Goal: Go to known website: Go to known website

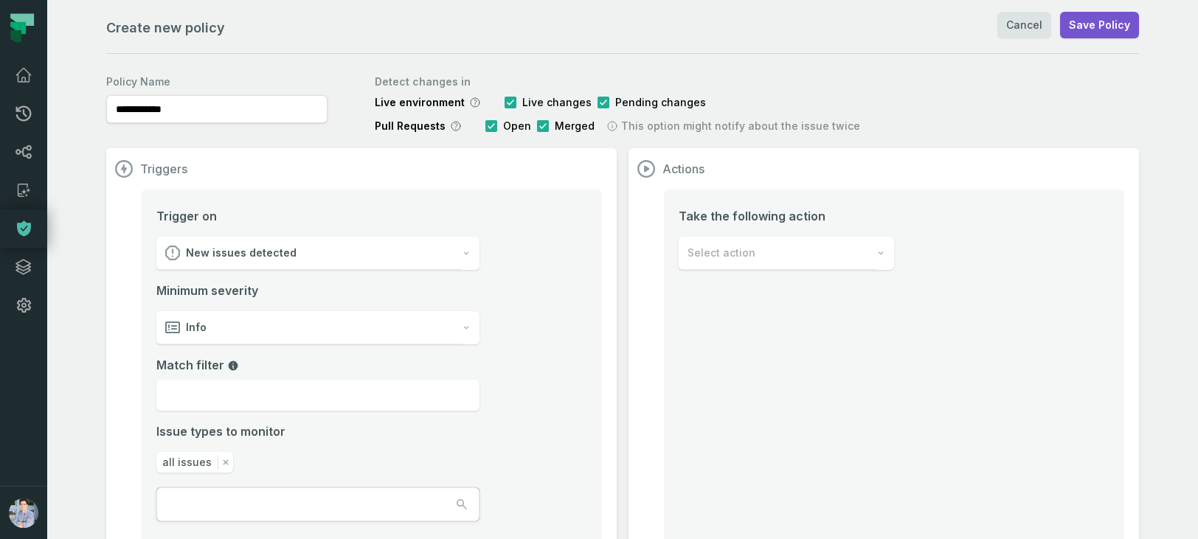
click at [19, 77] on icon at bounding box center [24, 75] width 18 height 18
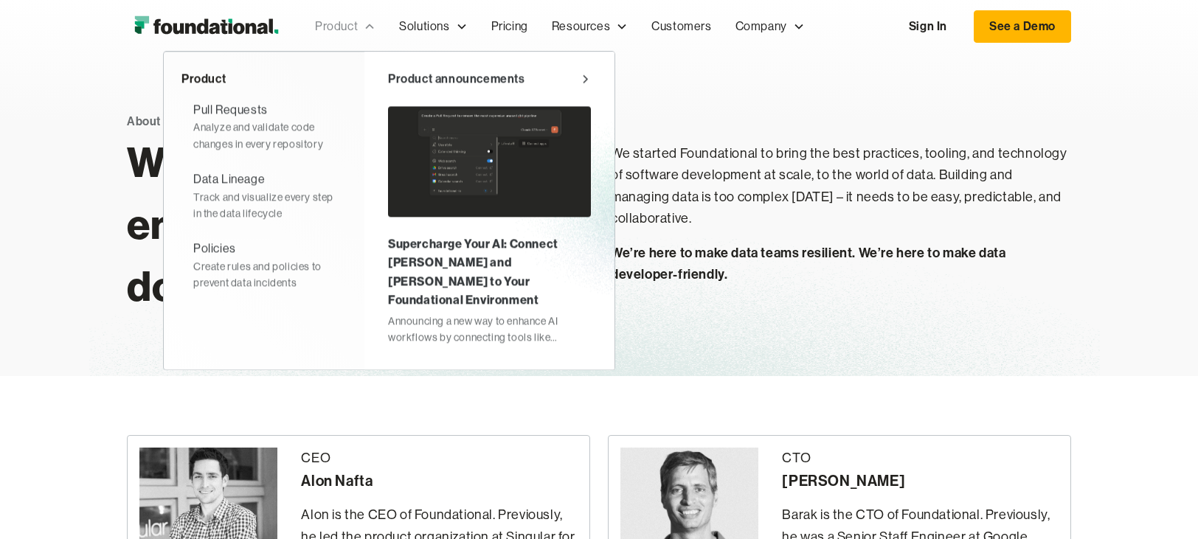
click at [329, 21] on div "Product" at bounding box center [336, 26] width 43 height 19
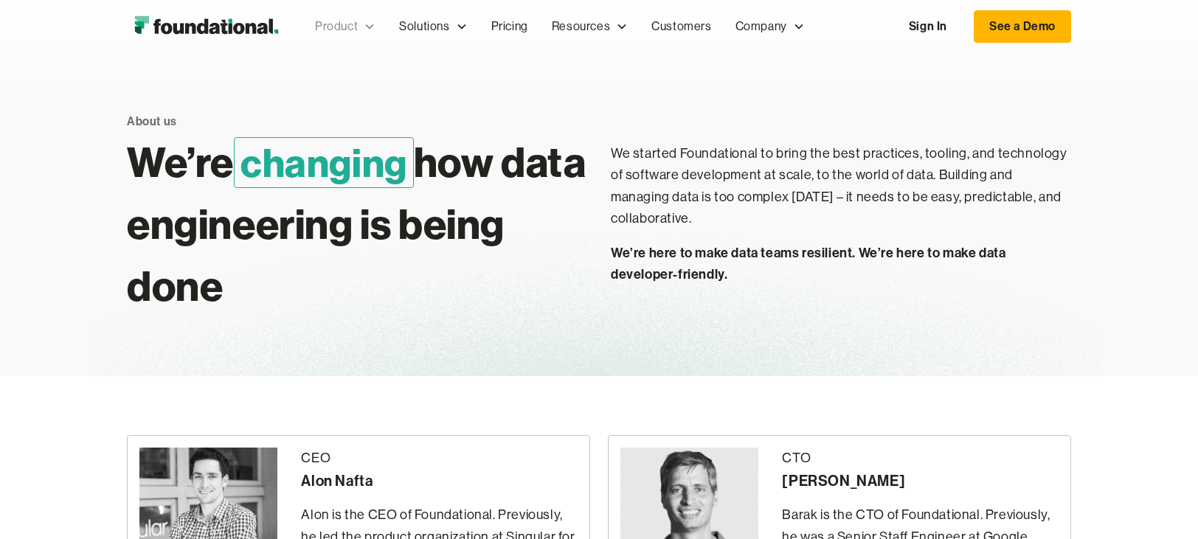
click at [329, 21] on div "Product" at bounding box center [336, 26] width 43 height 19
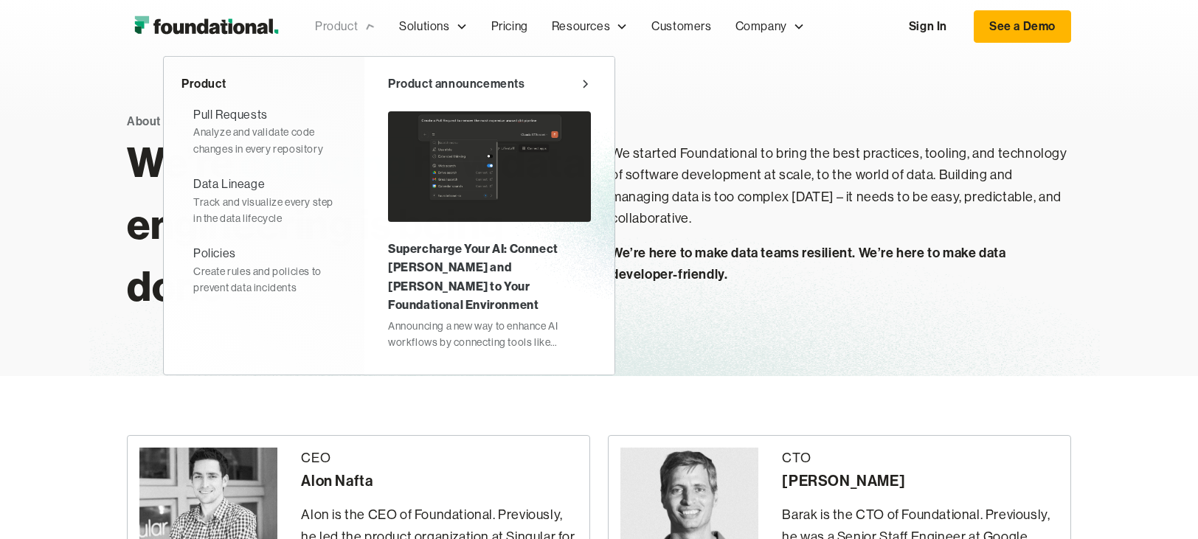
click at [323, 23] on div "Product" at bounding box center [336, 26] width 43 height 19
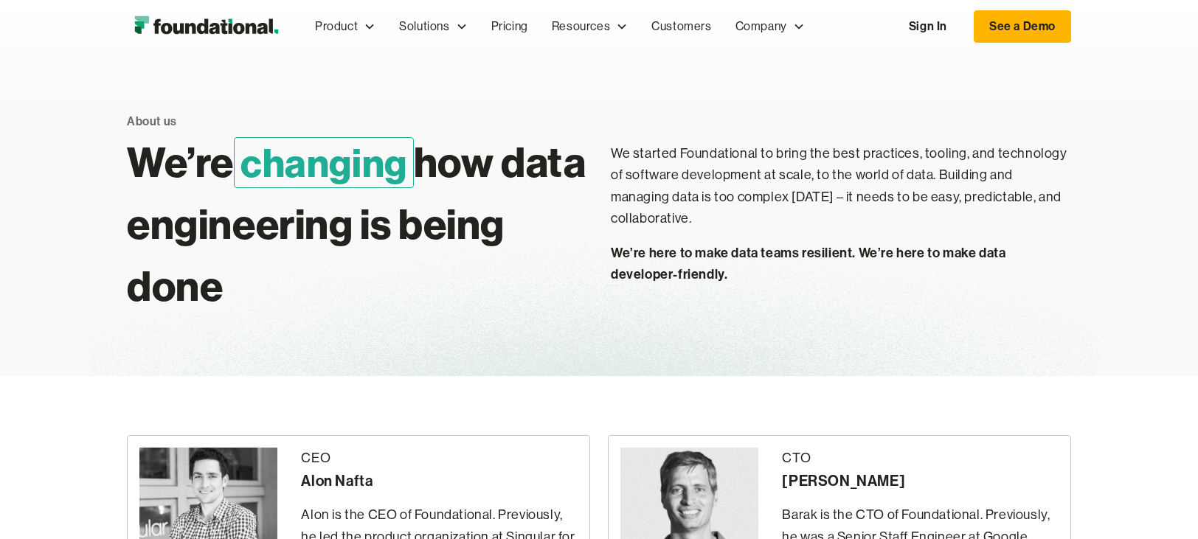
click at [236, 27] on img "home" at bounding box center [206, 27] width 159 height 30
